Goal: Transaction & Acquisition: Book appointment/travel/reservation

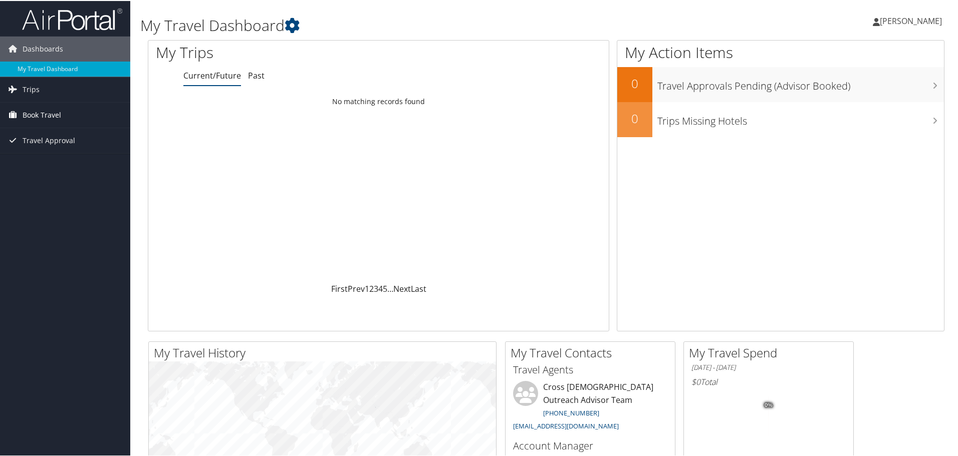
click at [49, 110] on span "Book Travel" at bounding box center [42, 114] width 39 height 25
click at [55, 166] on link "Book/Manage Online Trips" at bounding box center [65, 164] width 130 height 15
